Goal: Find specific page/section: Find specific page/section

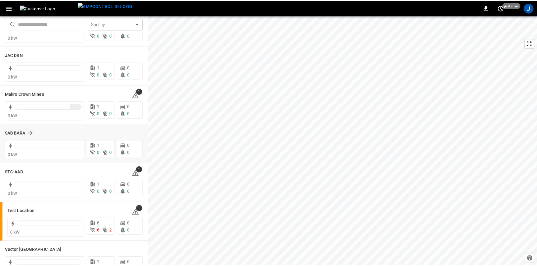
scroll to position [141, 0]
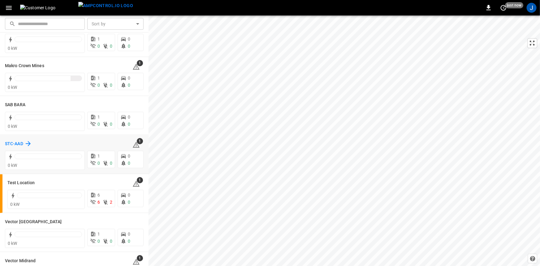
click at [23, 141] on div "STC-AAD" at bounding box center [18, 143] width 27 height 7
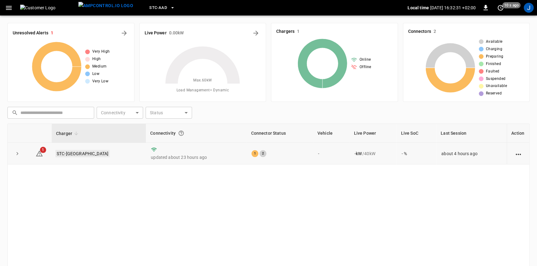
click at [75, 153] on link "STC-[GEOGRAPHIC_DATA]" at bounding box center [82, 153] width 54 height 7
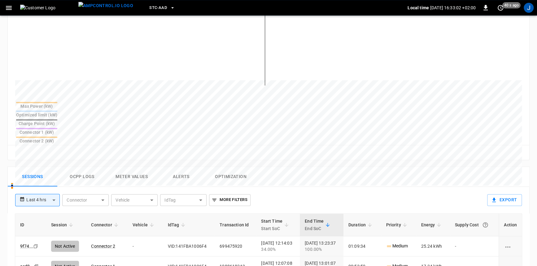
scroll to position [197, 0]
